Goal: Find specific page/section: Find specific page/section

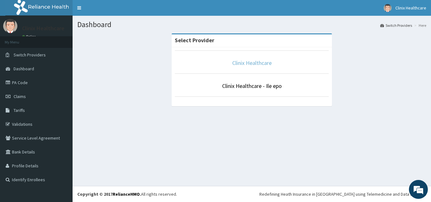
click at [238, 63] on link "Clinix Healthcare" at bounding box center [251, 62] width 39 height 7
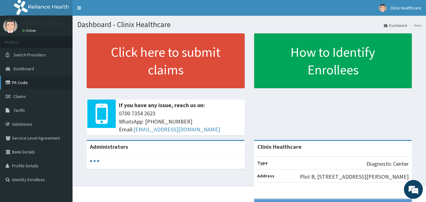
click at [23, 83] on link "PA Code" at bounding box center [36, 83] width 73 height 14
